Goal: Information Seeking & Learning: Learn about a topic

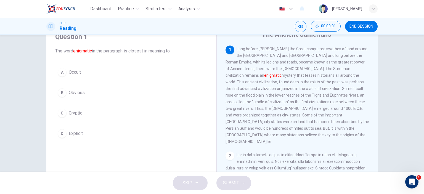
scroll to position [26, 0]
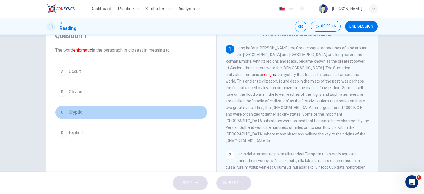
click at [75, 112] on span "Cryptic" at bounding box center [76, 112] width 14 height 7
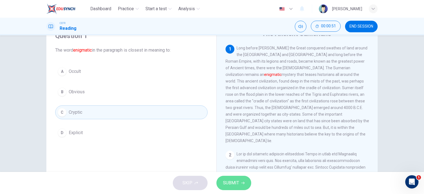
click at [234, 178] on button "SUBMIT" at bounding box center [233, 183] width 35 height 14
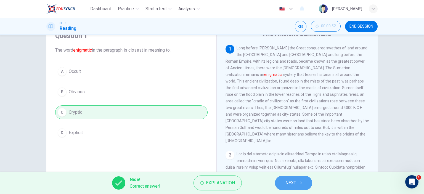
click at [290, 183] on span "NEXT" at bounding box center [290, 183] width 11 height 8
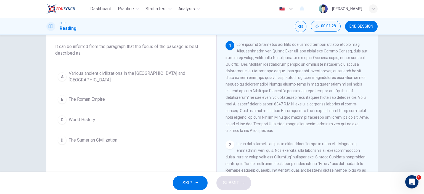
scroll to position [40, 0]
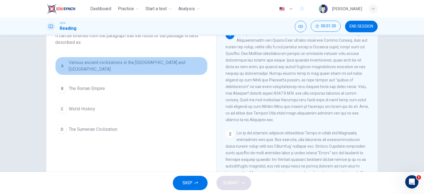
click at [119, 61] on span "Various ancient civilizations in the [GEOGRAPHIC_DATA] and [GEOGRAPHIC_DATA]" at bounding box center [137, 65] width 136 height 13
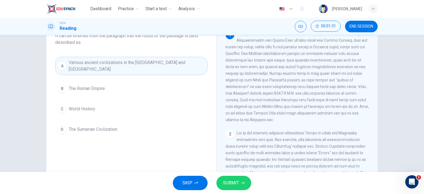
click at [101, 85] on span "The Roman Empire" at bounding box center [87, 88] width 36 height 7
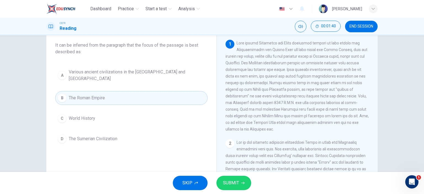
scroll to position [33, 0]
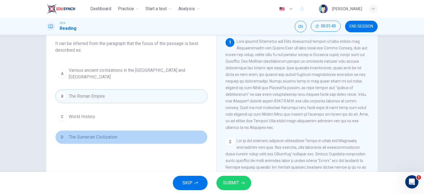
click at [146, 133] on button "D The Sumerian Civilization" at bounding box center [131, 137] width 152 height 14
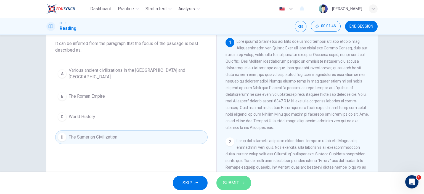
click at [229, 178] on button "SUBMIT" at bounding box center [233, 183] width 35 height 14
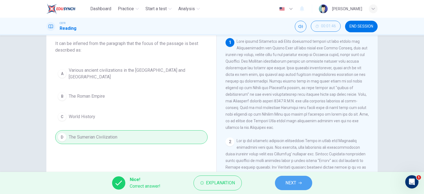
click at [282, 180] on button "NEXT" at bounding box center [293, 183] width 37 height 14
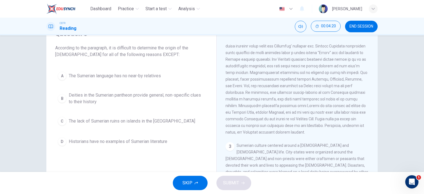
scroll to position [112, 0]
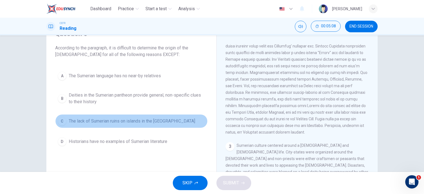
click at [135, 122] on span "The lack of Sumerian ruins on islands in the [GEOGRAPHIC_DATA]" at bounding box center [132, 121] width 126 height 7
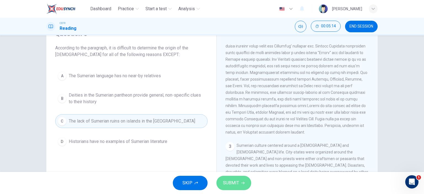
click at [238, 180] on span "SUBMIT" at bounding box center [231, 183] width 16 height 8
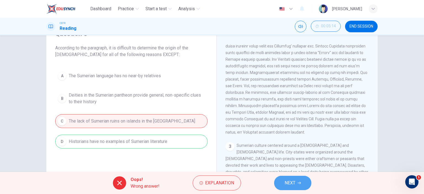
click at [291, 182] on span "NEXT" at bounding box center [289, 183] width 11 height 8
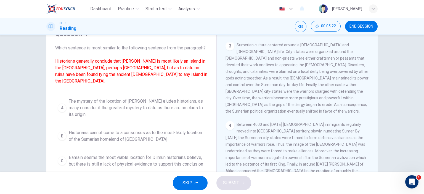
scroll to position [276, 0]
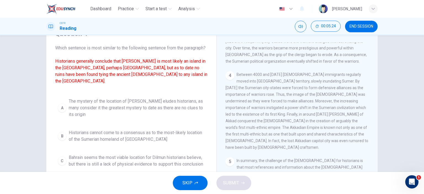
click at [235, 181] on div "SKIP SUBMIT" at bounding box center [212, 183] width 424 height 22
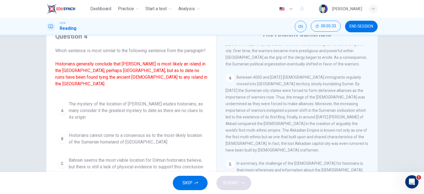
scroll to position [26, 0]
click at [362, 24] on span "END SESSION" at bounding box center [361, 26] width 24 height 4
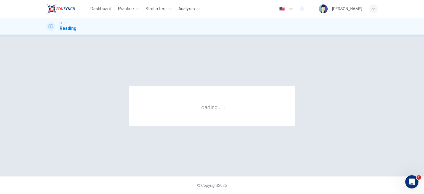
scroll to position [0, 0]
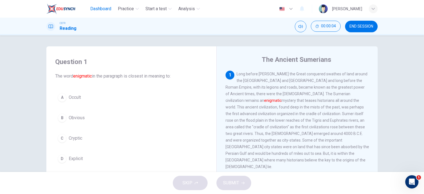
click at [89, 6] on button "Dashboard" at bounding box center [100, 9] width 25 height 10
